Goal: Task Accomplishment & Management: Manage account settings

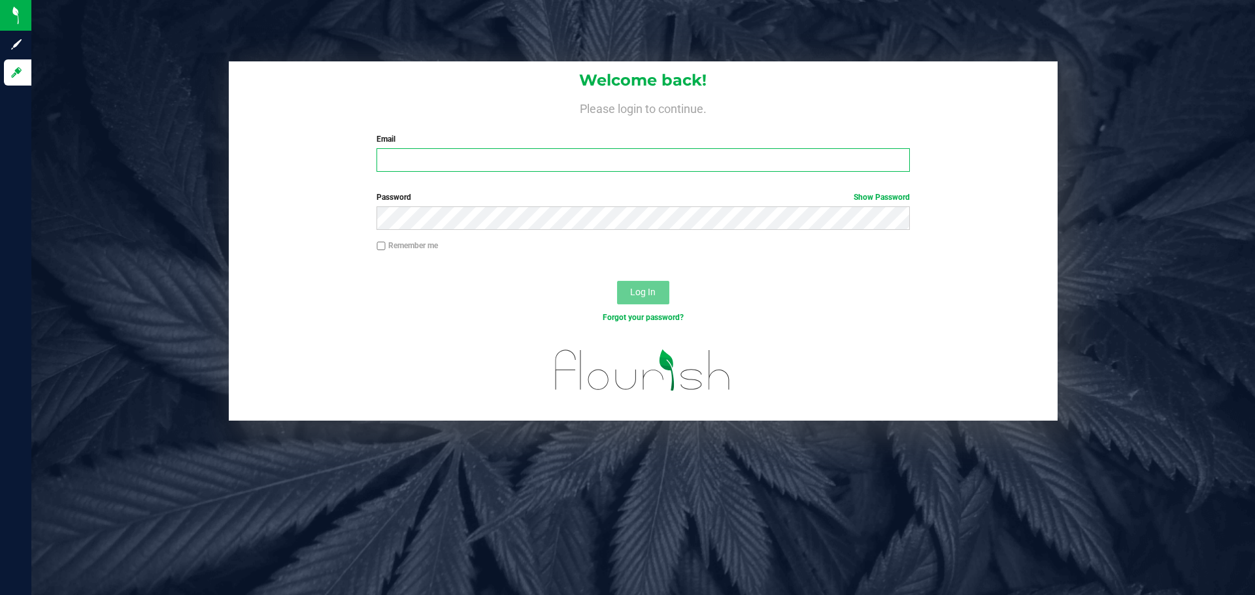
type input "[EMAIL_ADDRESS][DOMAIN_NAME]"
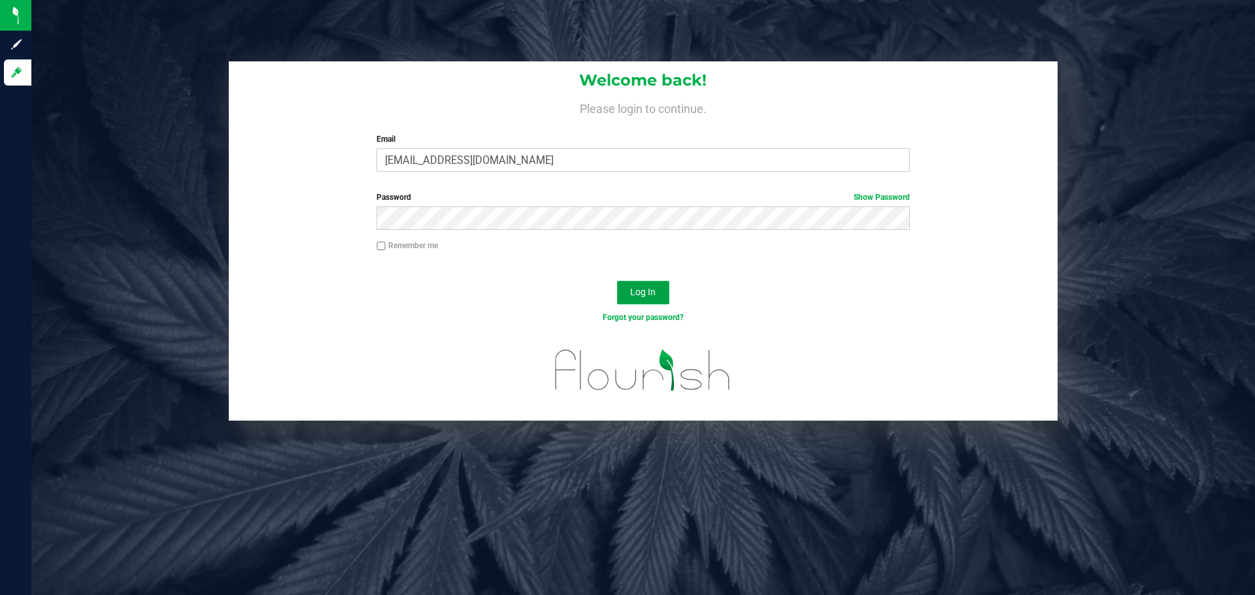
click at [656, 294] on button "Log In" at bounding box center [643, 293] width 52 height 24
click at [628, 285] on button "Log In" at bounding box center [643, 293] width 52 height 24
click at [865, 197] on link "Show Password" at bounding box center [882, 197] width 56 height 9
click at [652, 295] on span "Log In" at bounding box center [642, 292] width 25 height 10
click at [650, 293] on span "Log In" at bounding box center [642, 292] width 25 height 10
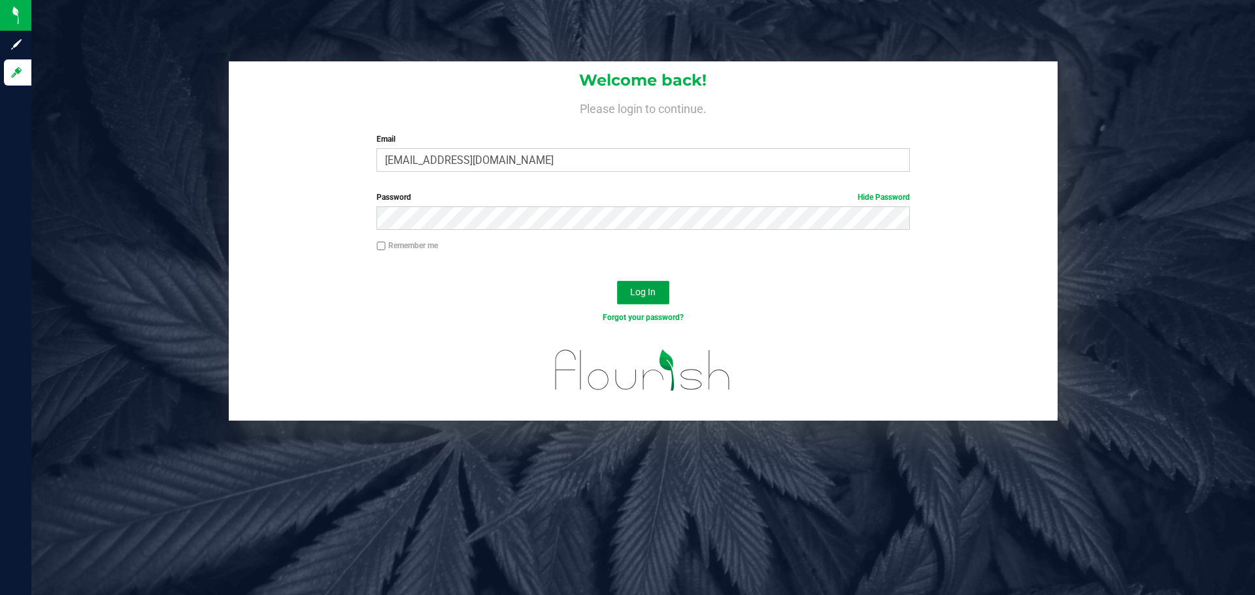
click at [639, 287] on span "Log In" at bounding box center [642, 292] width 25 height 10
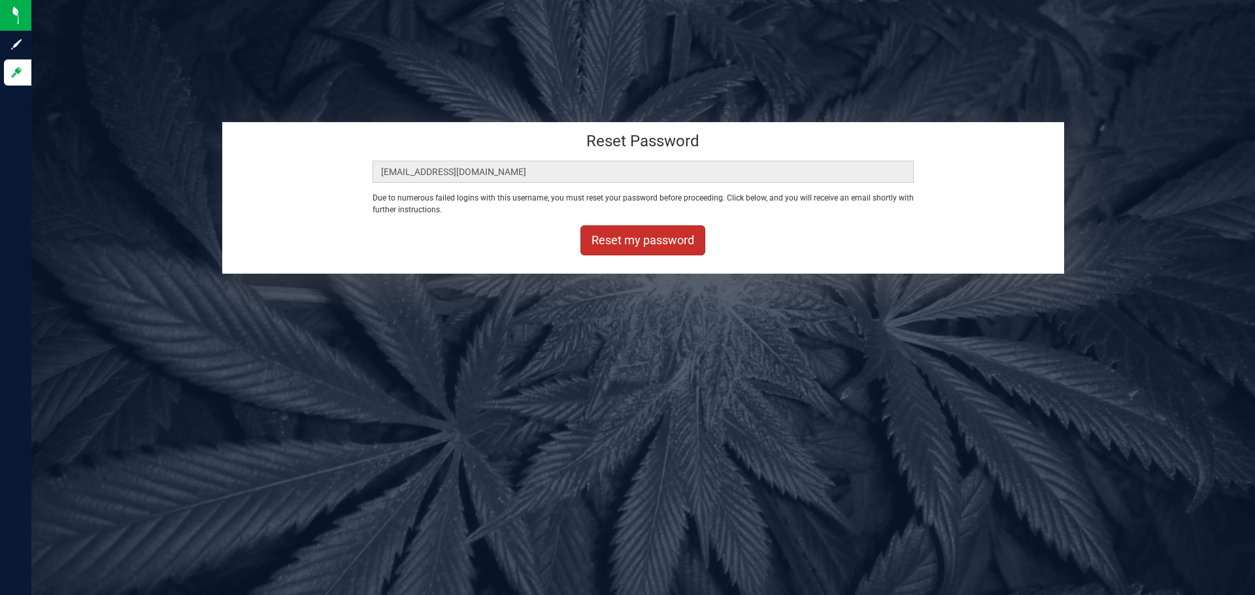
click at [659, 237] on button "Reset my password" at bounding box center [642, 241] width 125 height 30
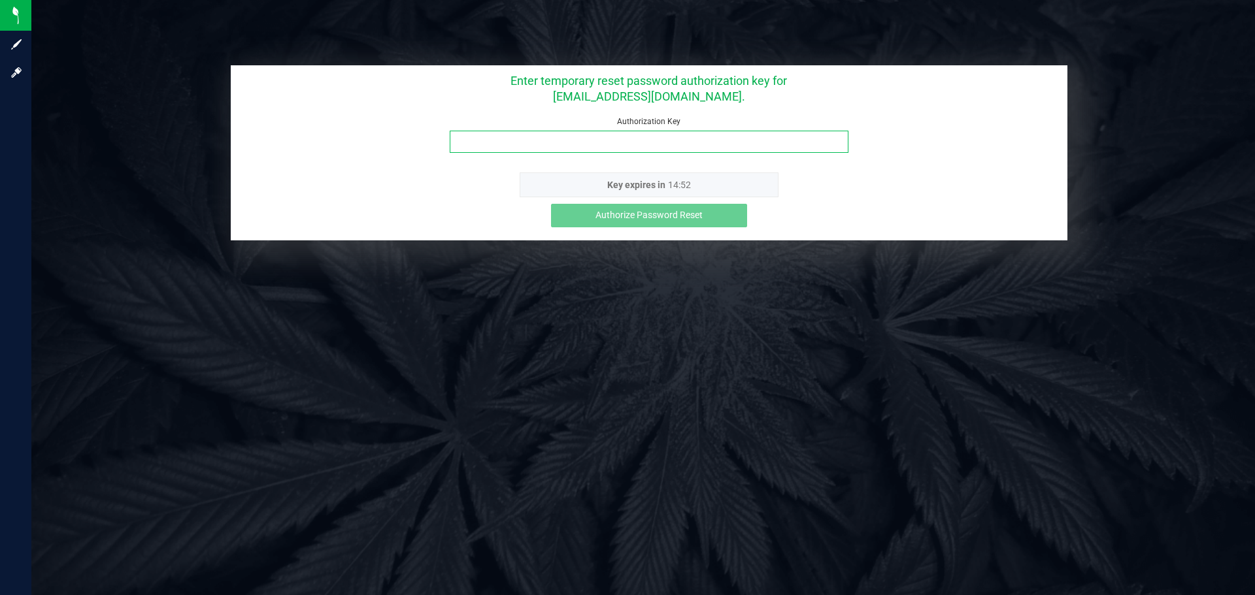
click at [592, 141] on input "Authorization Key" at bounding box center [649, 142] width 399 height 22
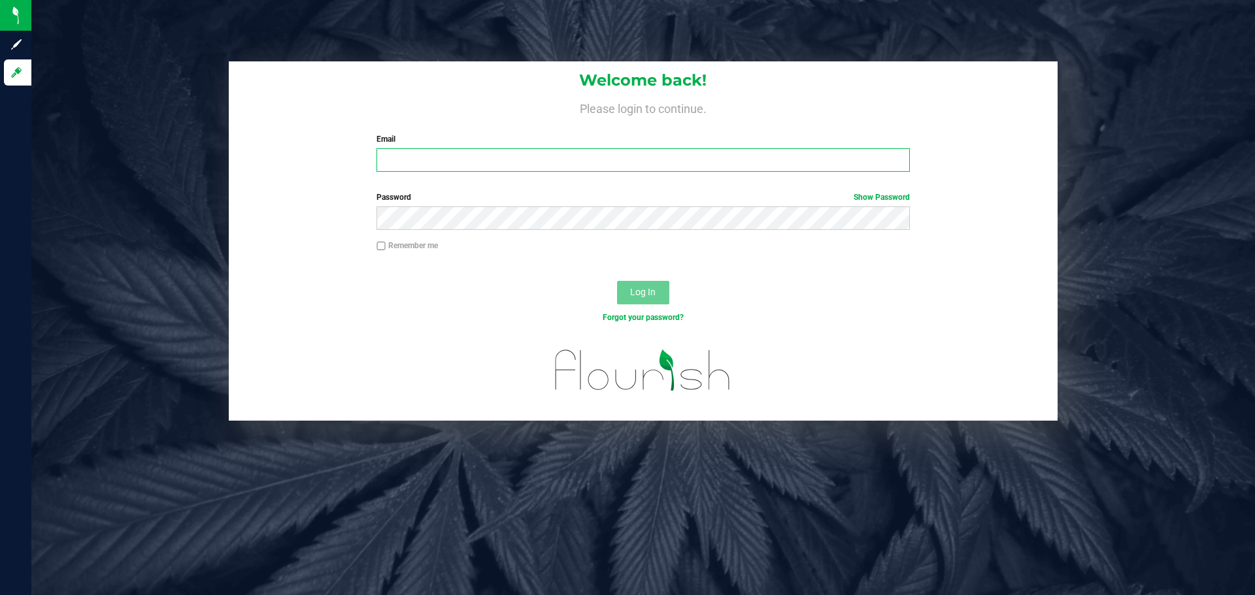
type input "[EMAIL_ADDRESS][DOMAIN_NAME]"
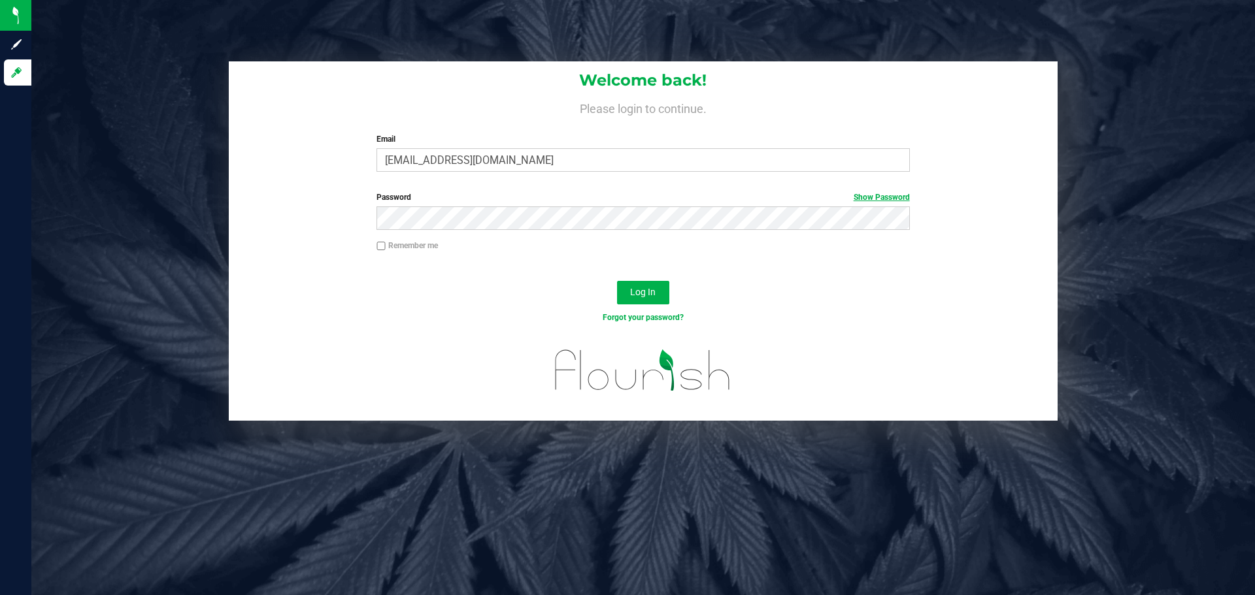
click at [862, 196] on link "Show Password" at bounding box center [882, 197] width 56 height 9
click at [637, 292] on span "Log In" at bounding box center [642, 292] width 25 height 10
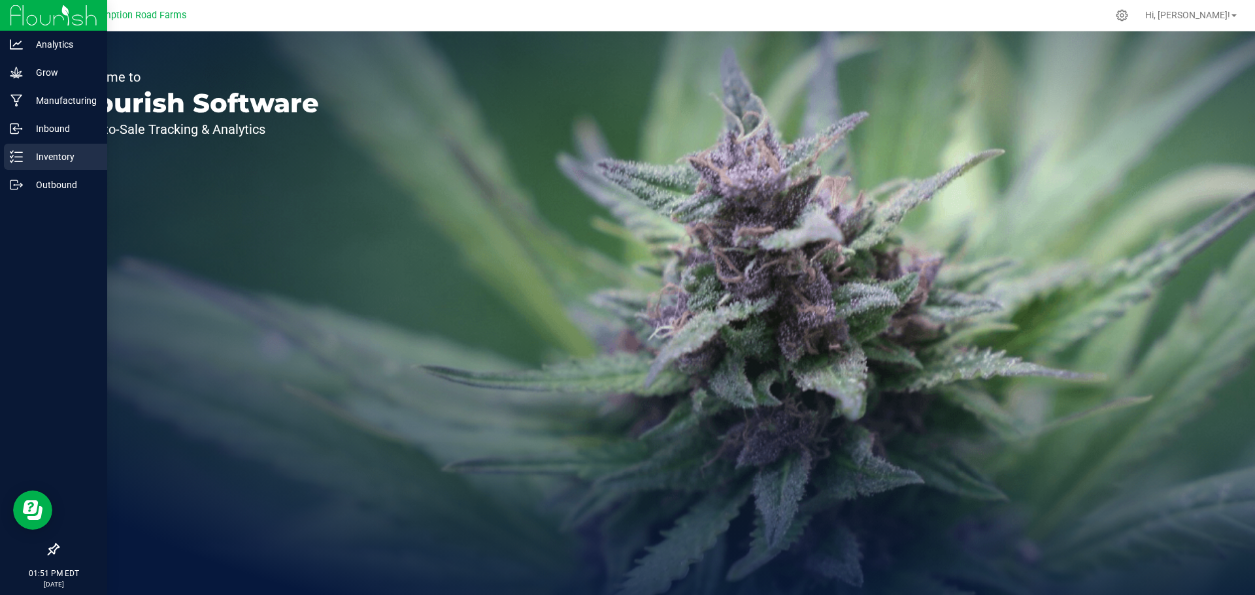
click at [50, 161] on p "Inventory" at bounding box center [62, 157] width 78 height 16
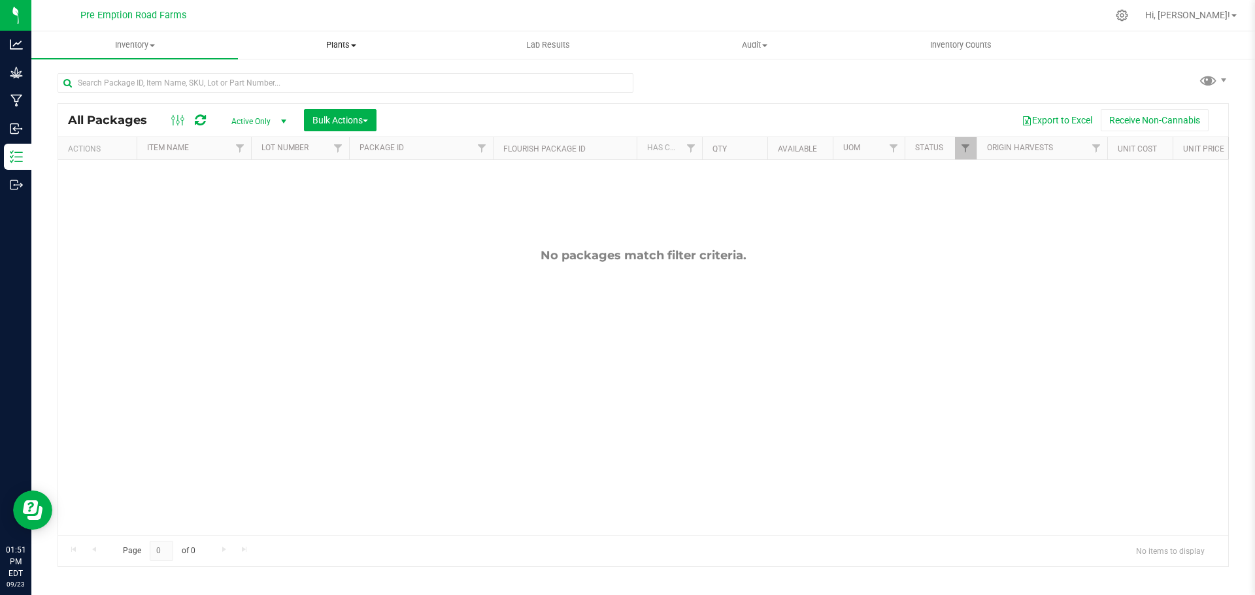
click at [348, 48] on span "Plants" at bounding box center [341, 45] width 205 height 12
click at [292, 77] on span "All plants" at bounding box center [275, 78] width 75 height 11
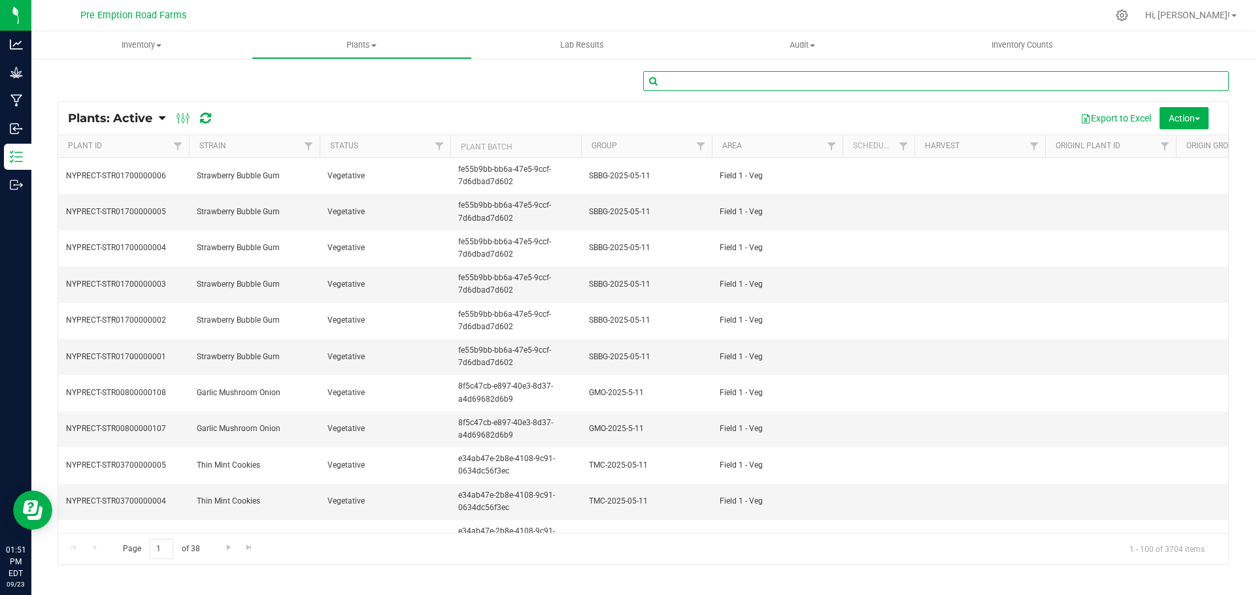
click at [835, 83] on input "text" at bounding box center [936, 81] width 586 height 20
type input "jh-2025-05-11"
click at [241, 546] on span "Go to the last page" at bounding box center [244, 548] width 10 height 10
click at [90, 550] on span "Go to the previous page" at bounding box center [94, 548] width 10 height 10
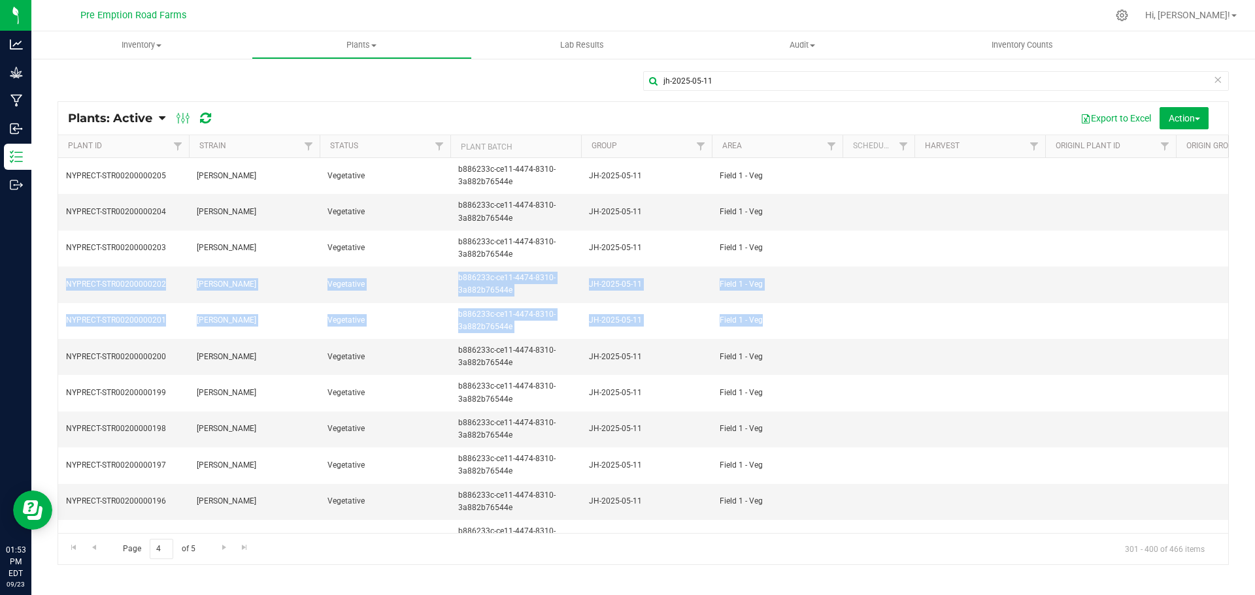
drag, startPoint x: 1246, startPoint y: 238, endPoint x: 1244, endPoint y: 311, distance: 73.2
click at [1244, 311] on div "jh-2025-05-11 Plants: Active Plants: Active Plants: Harvested Plants: Dead" at bounding box center [643, 318] width 1224 height 521
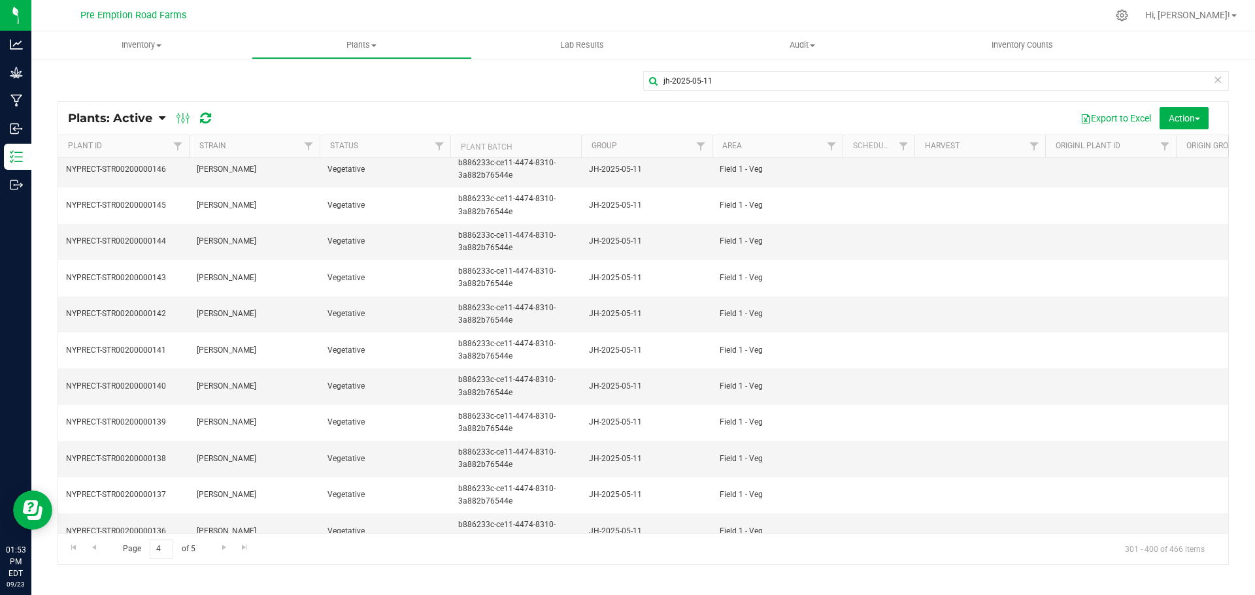
scroll to position [2163, 0]
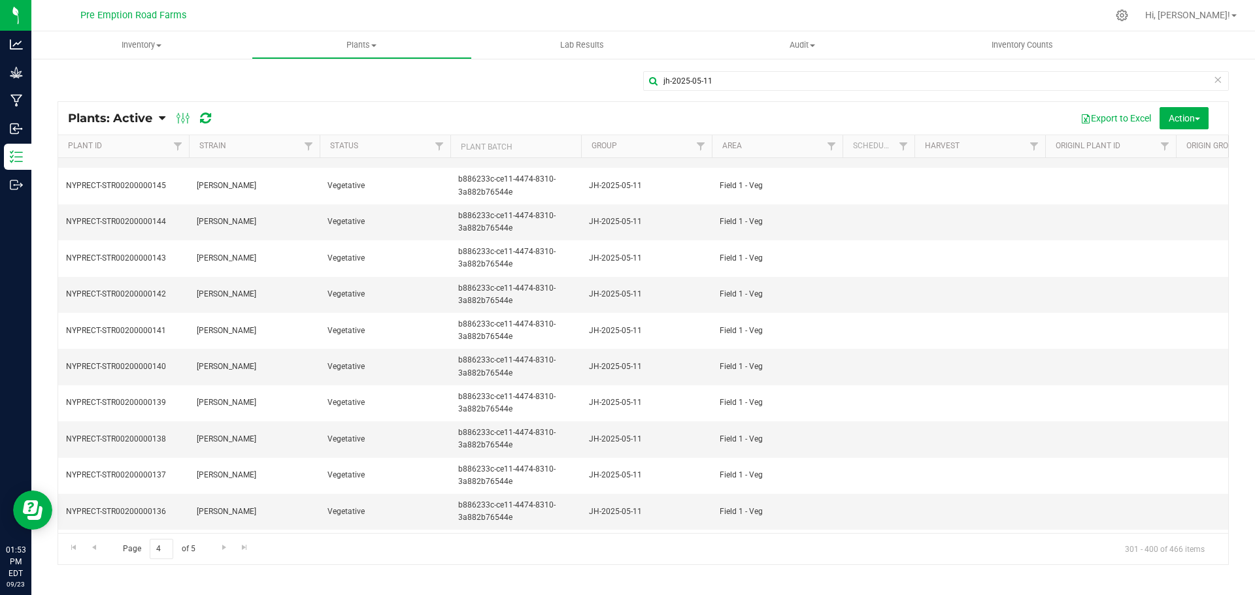
click at [1243, 393] on div "jh-2025-05-11 Plants: Active Plants: Active Plants: Harvested Plants: Dead" at bounding box center [643, 318] width 1224 height 521
click at [159, 48] on span "Inventory" at bounding box center [141, 45] width 220 height 12
click at [110, 113] on li "Waste log" at bounding box center [141, 111] width 220 height 16
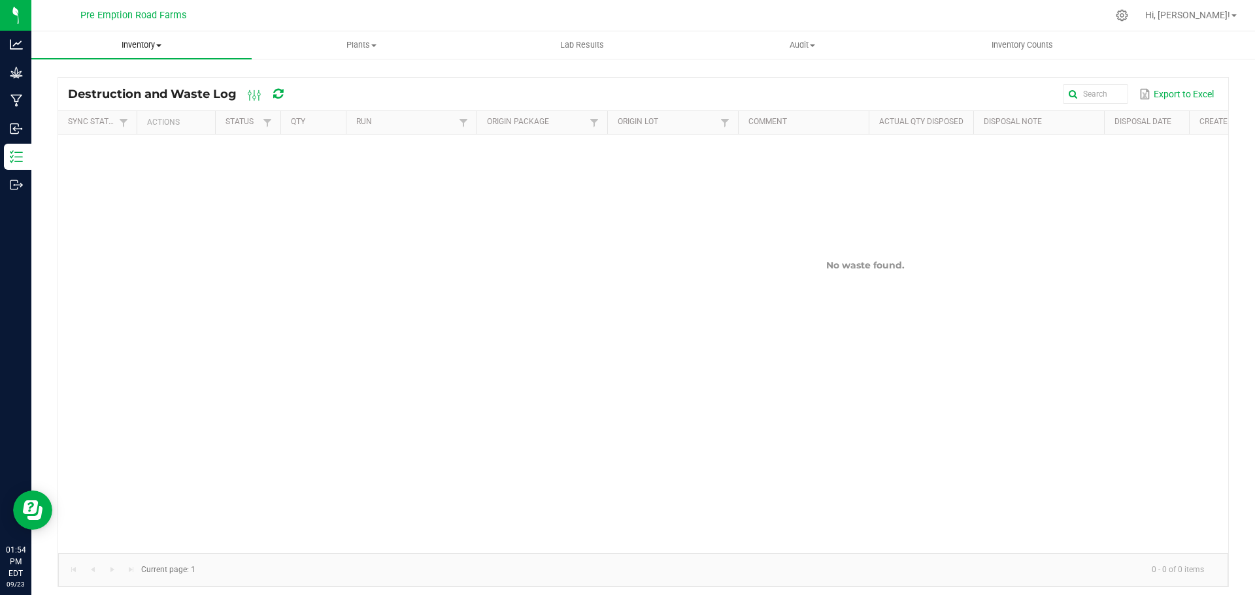
click at [161, 44] on span at bounding box center [158, 45] width 5 height 3
click at [185, 53] on uib-tab-heading "Inventory All packages All inventory Waste log Create inventory From packages F…" at bounding box center [141, 44] width 220 height 27
click at [393, 43] on span "Plants" at bounding box center [361, 45] width 219 height 12
click at [280, 102] on li "Waste log" at bounding box center [362, 95] width 220 height 16
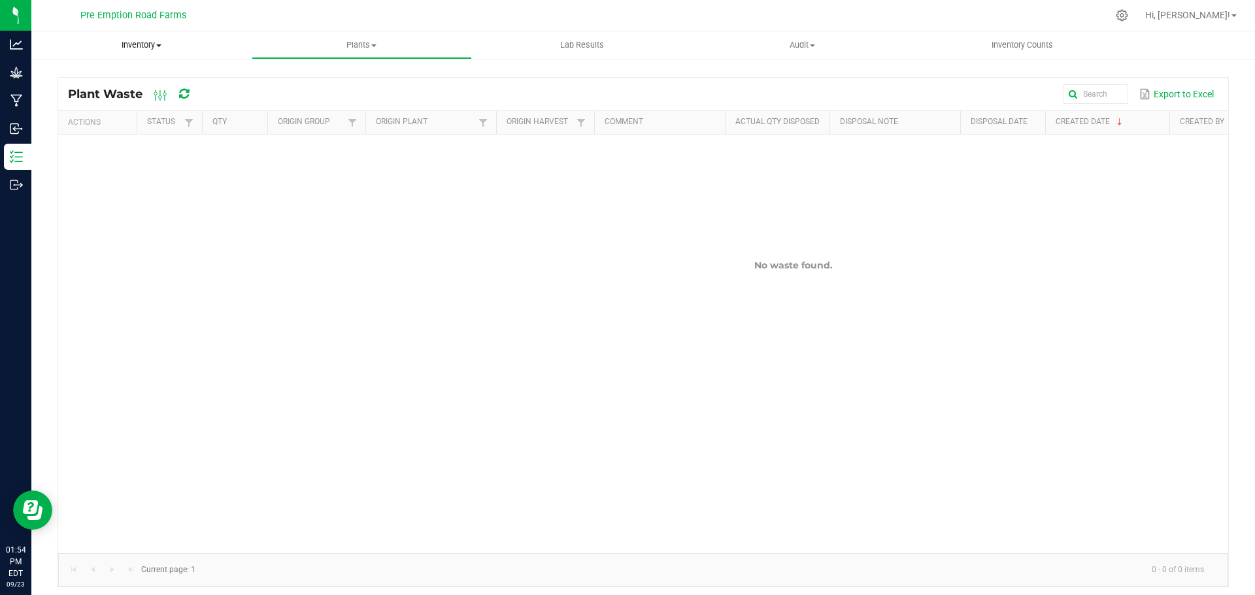
click at [151, 55] on uib-tab-heading "Inventory All packages All inventory Waste log Create inventory" at bounding box center [141, 44] width 220 height 27
click at [92, 82] on span "All packages" at bounding box center [76, 78] width 90 height 11
